Goal: Check status: Check status

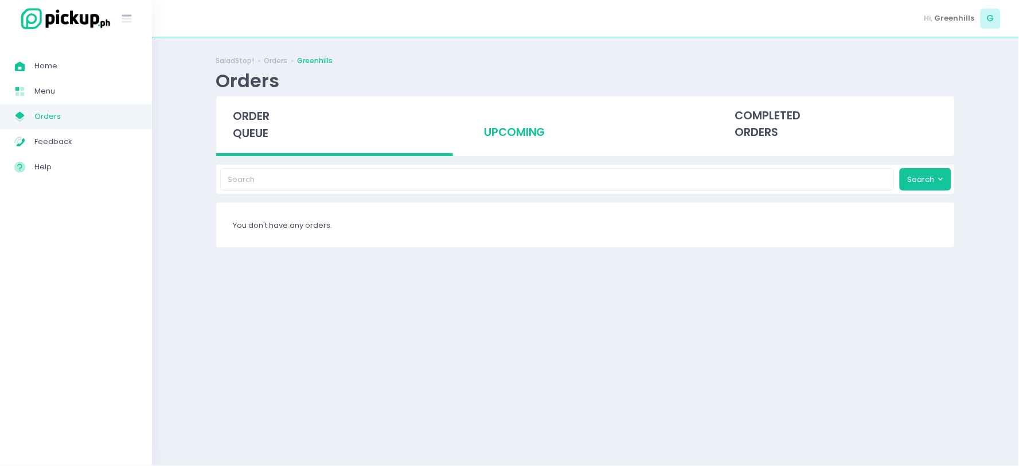
click at [531, 141] on div "upcoming" at bounding box center [585, 124] width 237 height 56
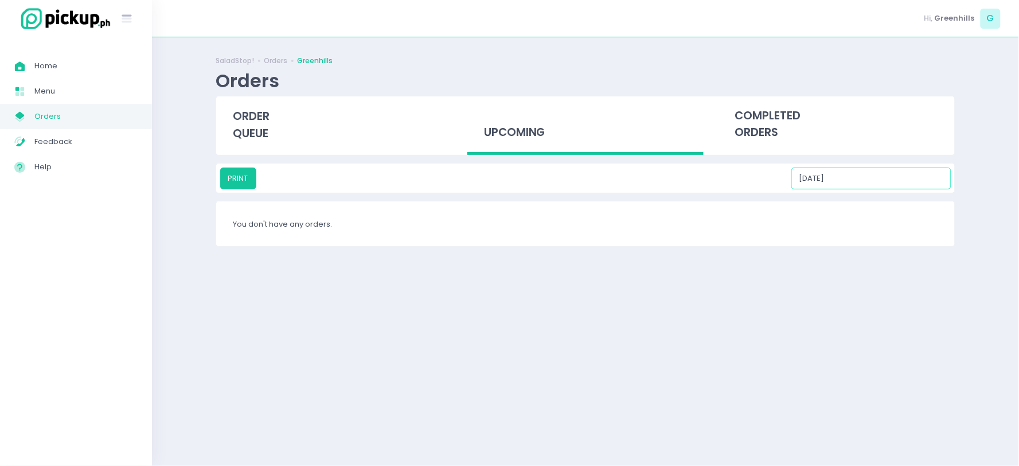
click at [869, 174] on input "[DATE]" at bounding box center [871, 178] width 160 height 22
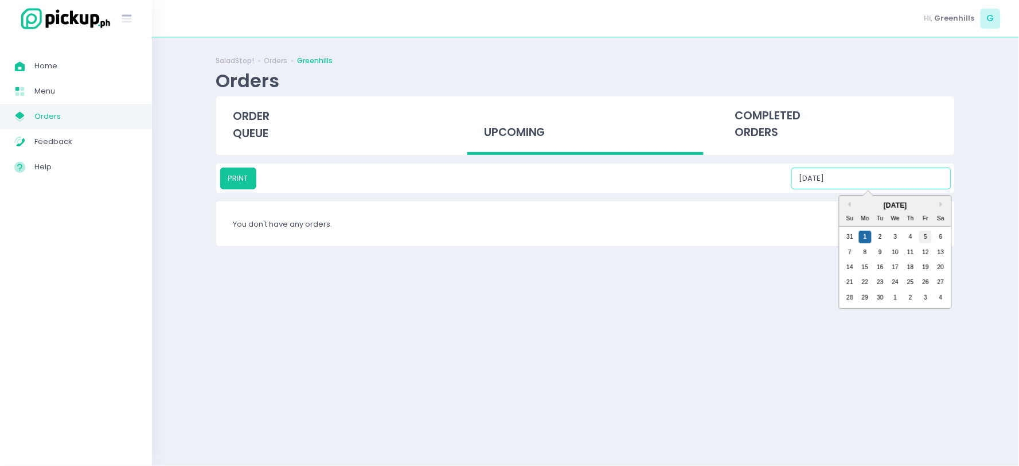
click at [925, 233] on div "5" at bounding box center [925, 236] width 13 height 13
type input "[DATE]"
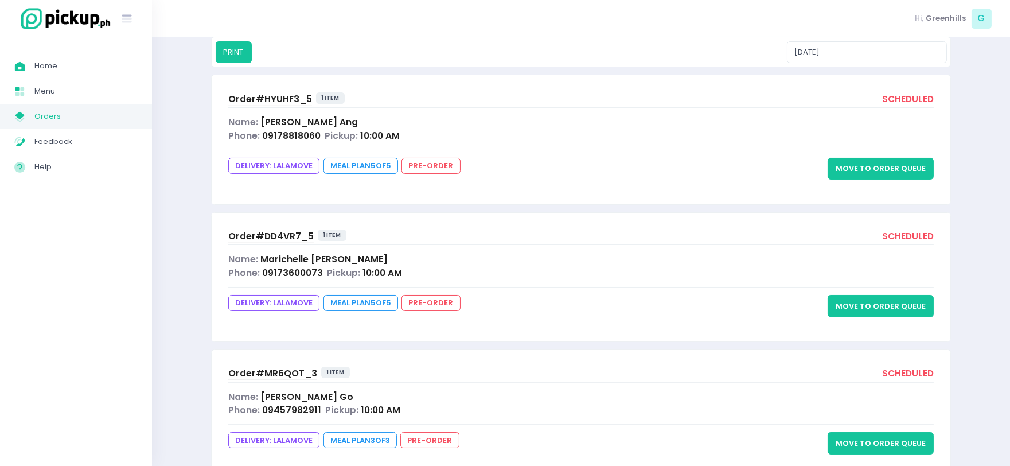
scroll to position [162, 0]
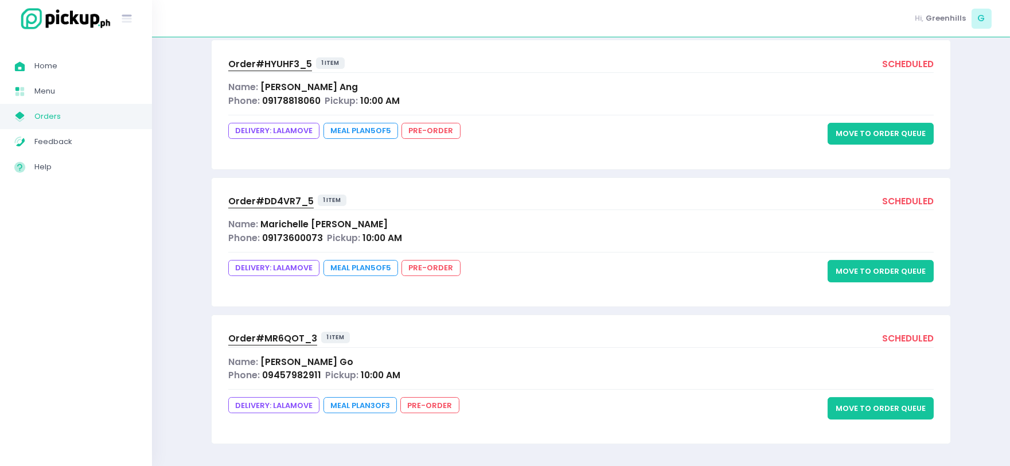
click at [276, 338] on span "Order# MR6QOT_3" at bounding box center [272, 338] width 89 height 12
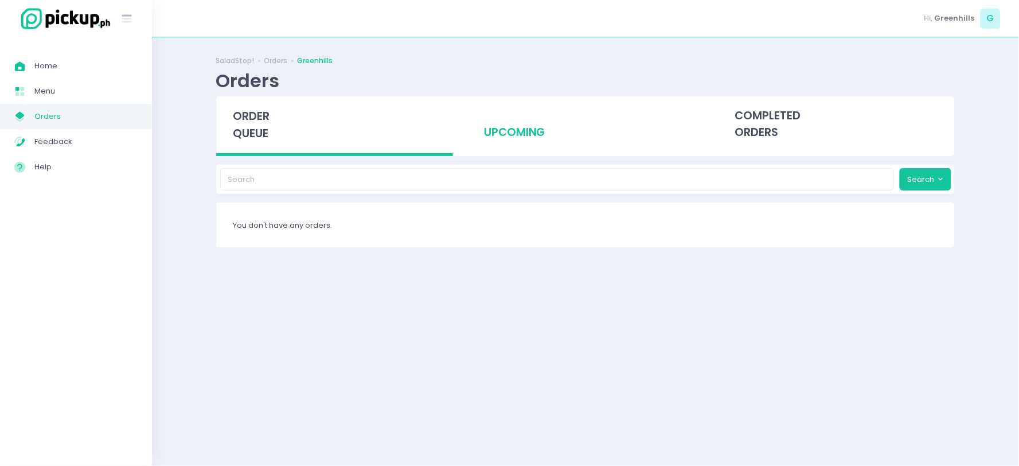
click at [520, 135] on div "upcoming" at bounding box center [585, 124] width 237 height 56
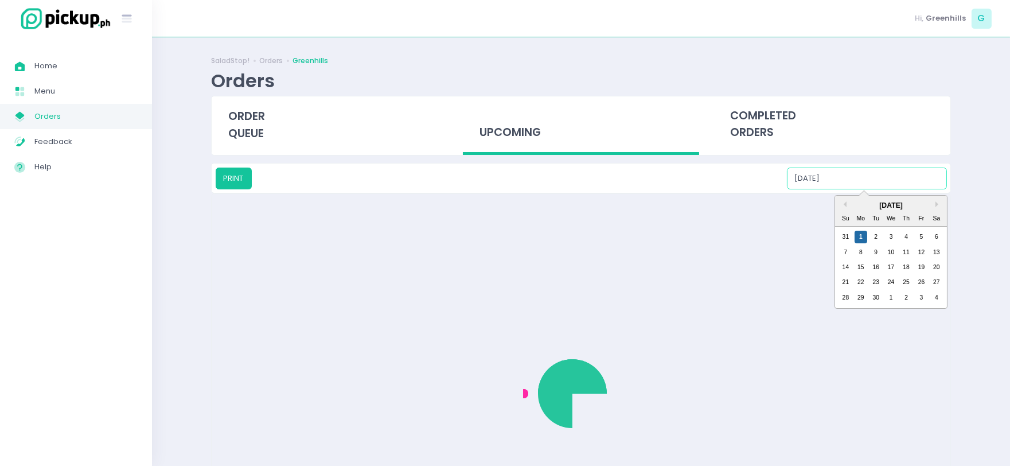
click at [851, 182] on input "[DATE]" at bounding box center [867, 178] width 160 height 22
click at [920, 238] on div "5" at bounding box center [920, 236] width 13 height 13
type input "[DATE]"
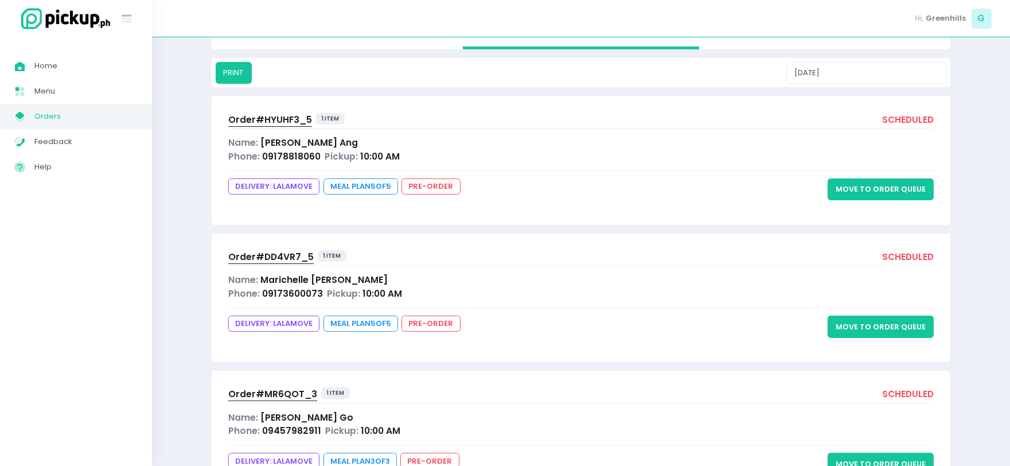
scroll to position [127, 0]
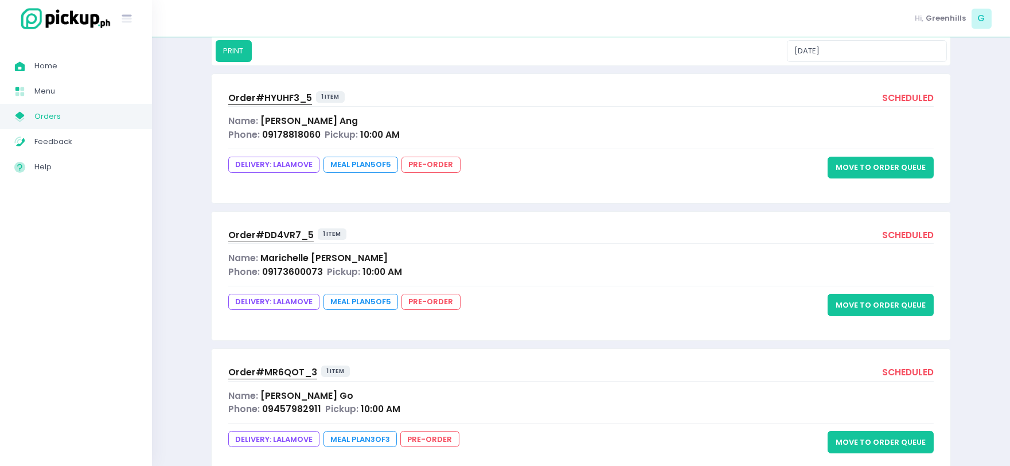
click at [273, 235] on span "Order# DD4VR7_5" at bounding box center [270, 235] width 85 height 12
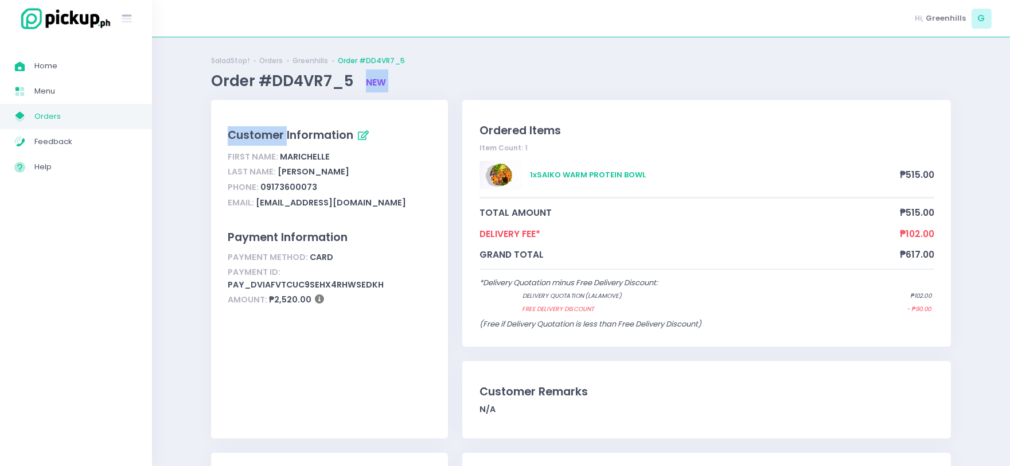
drag, startPoint x: 356, startPoint y: 82, endPoint x: 293, endPoint y: 90, distance: 63.6
click at [348, 86] on span "Order #DD4VR7_5" at bounding box center [284, 81] width 146 height 21
drag, startPoint x: 351, startPoint y: 84, endPoint x: 269, endPoint y: 88, distance: 81.5
click at [269, 88] on span "Order #DD4VR7_5" at bounding box center [284, 81] width 146 height 21
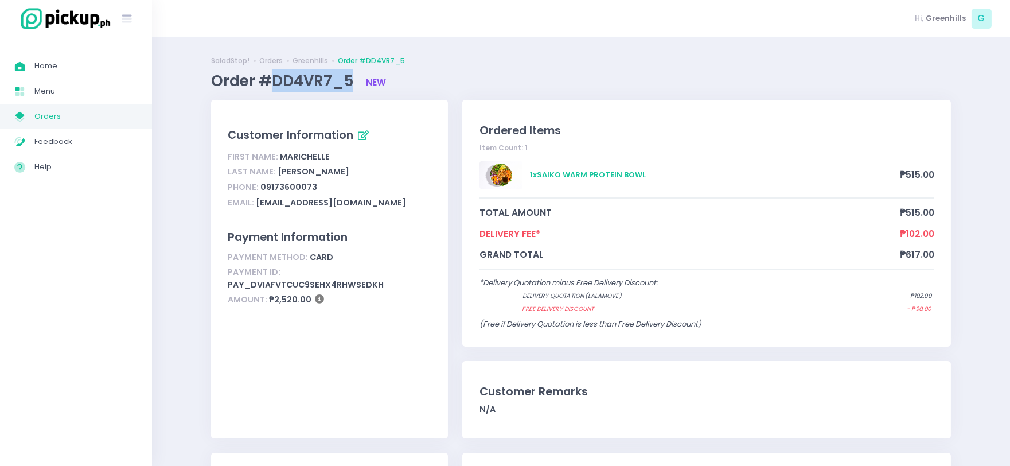
copy span "DD4VR7_5"
